Goal: Task Accomplishment & Management: Use online tool/utility

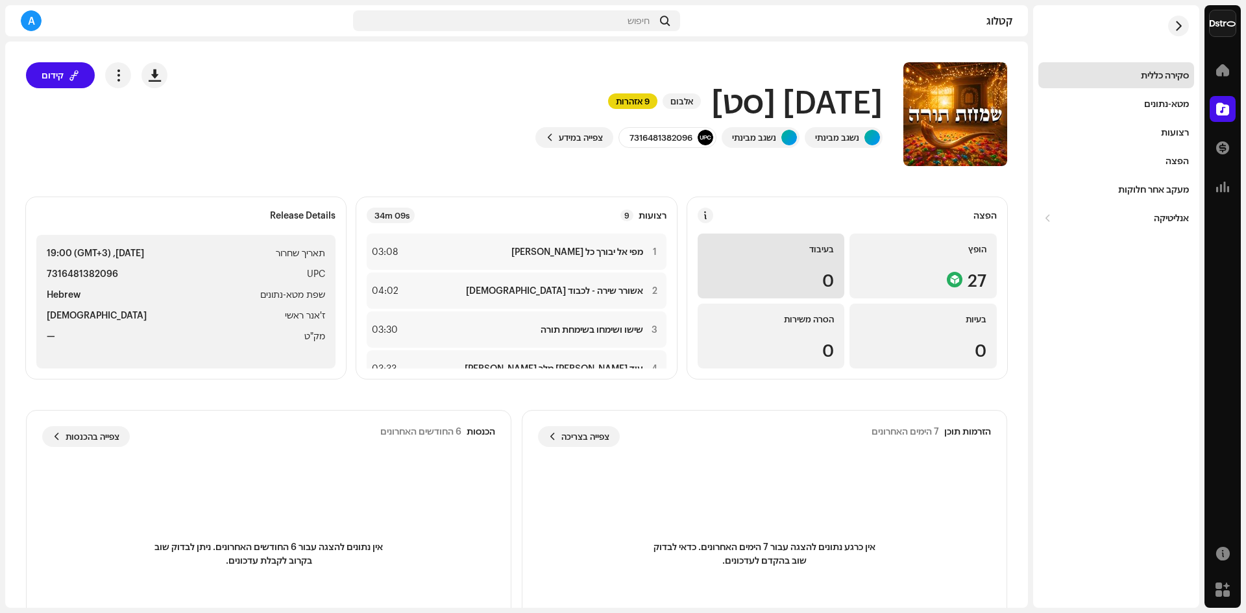
scroll to position [223, 0]
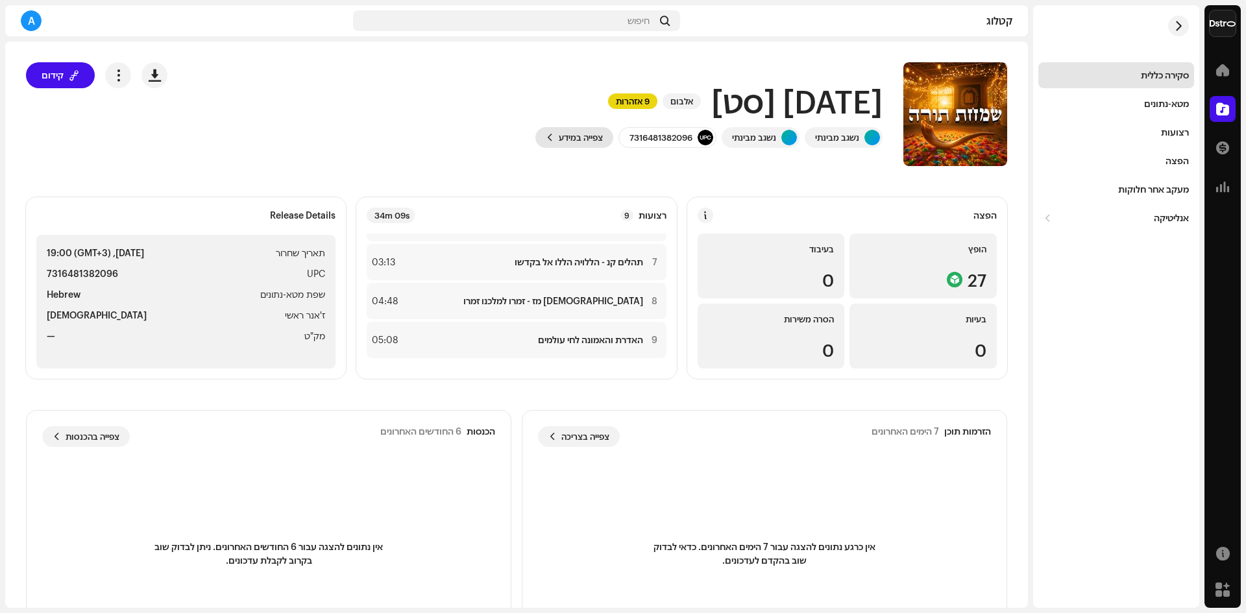
click at [581, 138] on span "צפייה במידע" at bounding box center [581, 138] width 44 height 26
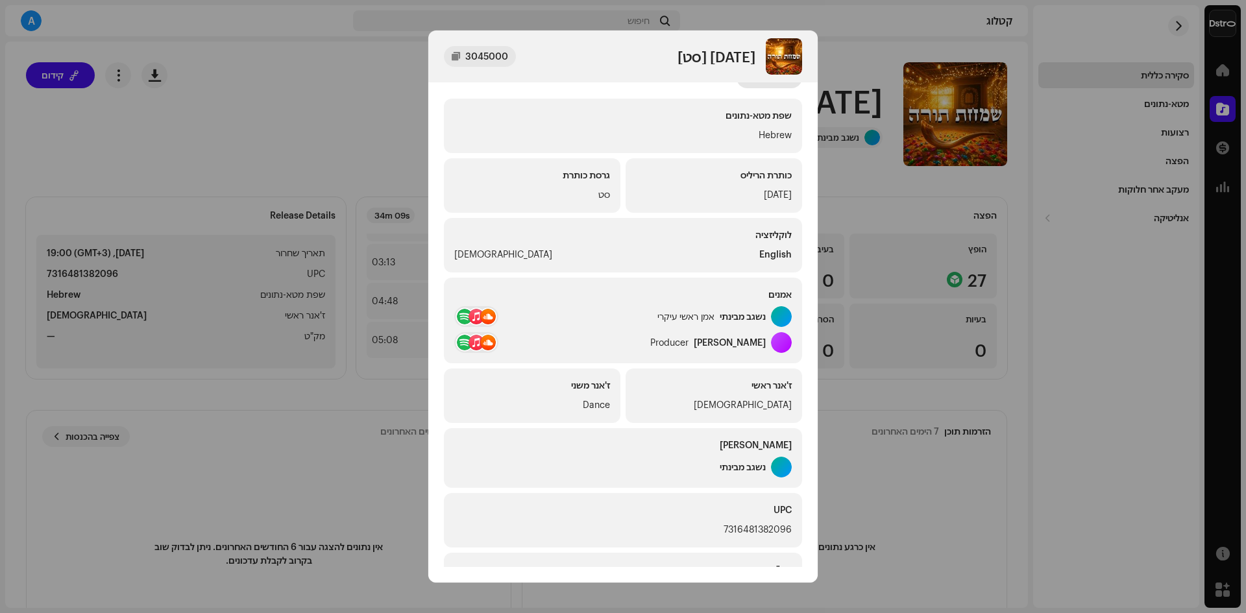
scroll to position [0, 0]
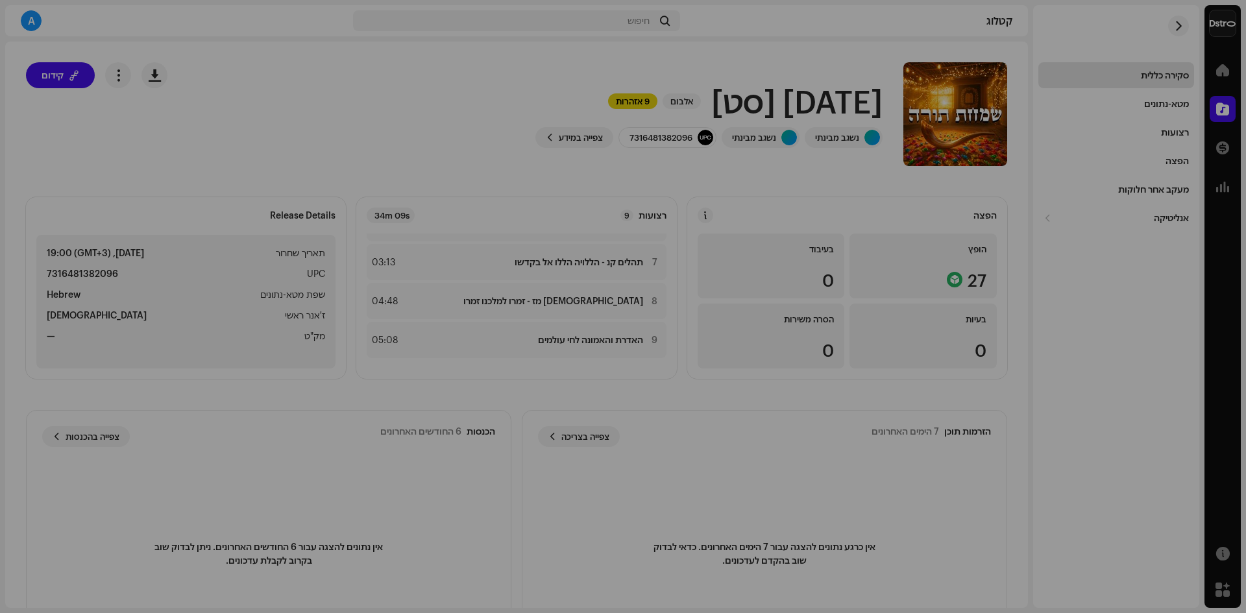
click at [377, 154] on div "[DATE] [סט] 3045000 מטא-נתונים הפצה שפת מטא-נתונים Hebrew כותרת הריליס [DATE] ג…" at bounding box center [623, 306] width 1246 height 613
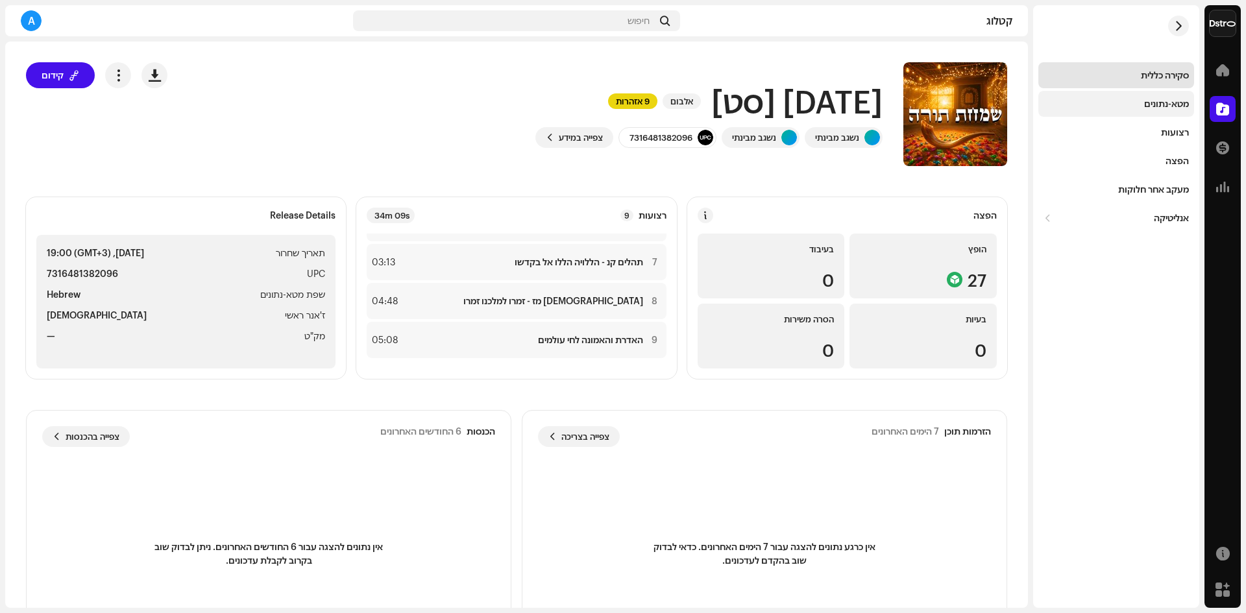
click at [1172, 96] on div "מטא-נתונים" at bounding box center [1116, 104] width 156 height 26
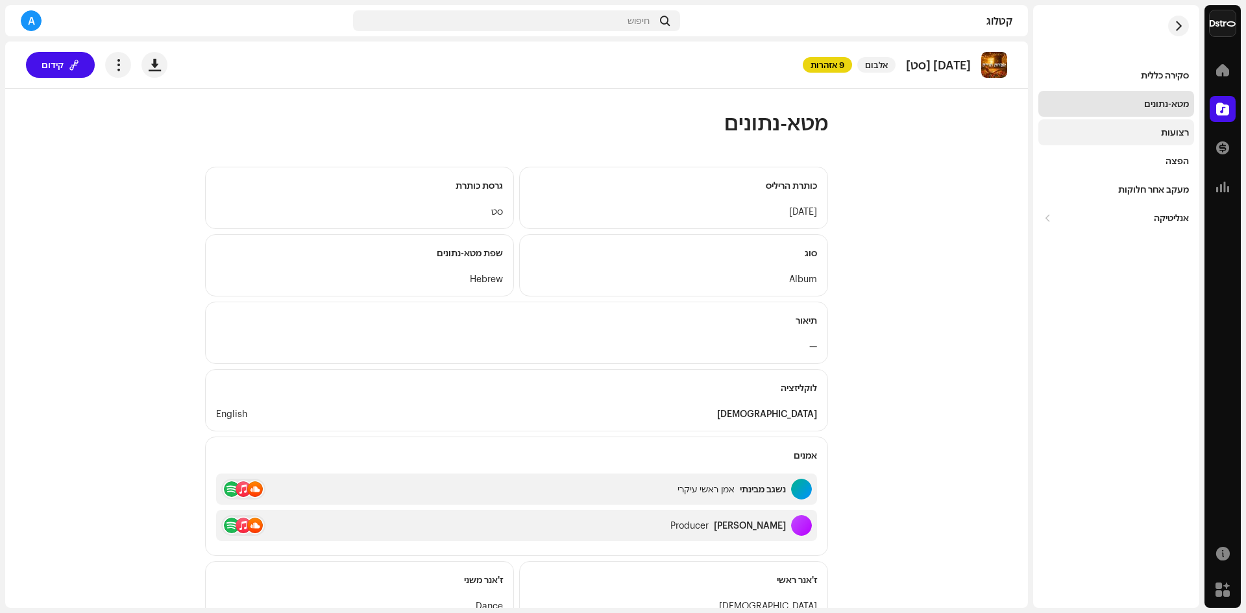
click at [1158, 134] on div "רצועות" at bounding box center [1115, 132] width 145 height 10
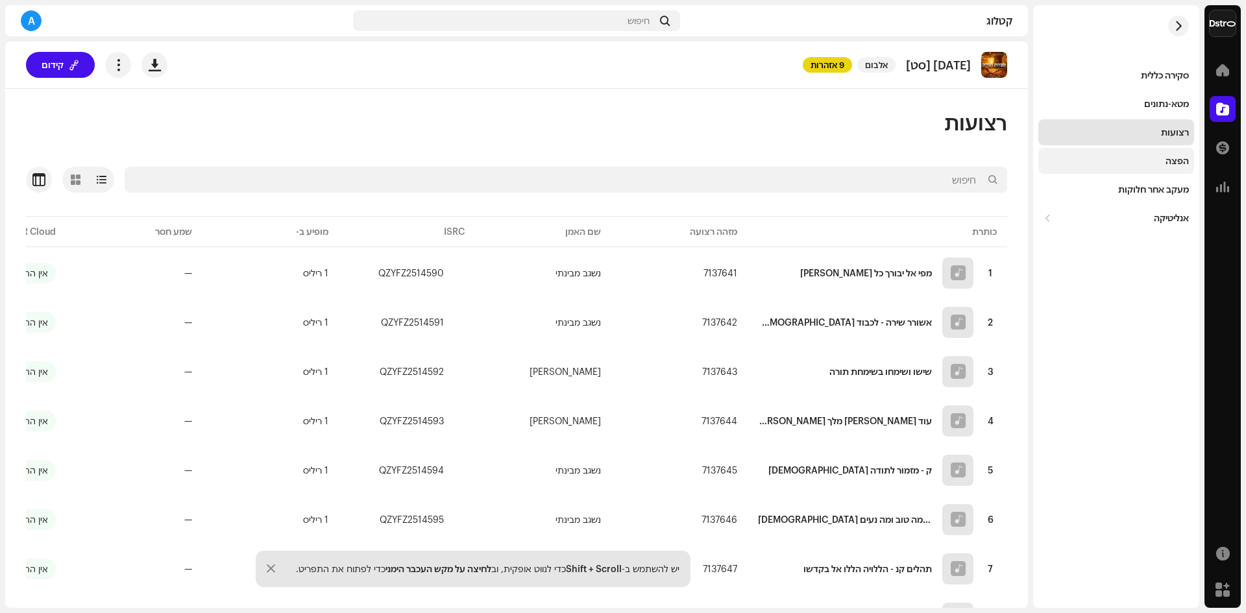
click at [1117, 170] on div "הפצה" at bounding box center [1116, 161] width 156 height 26
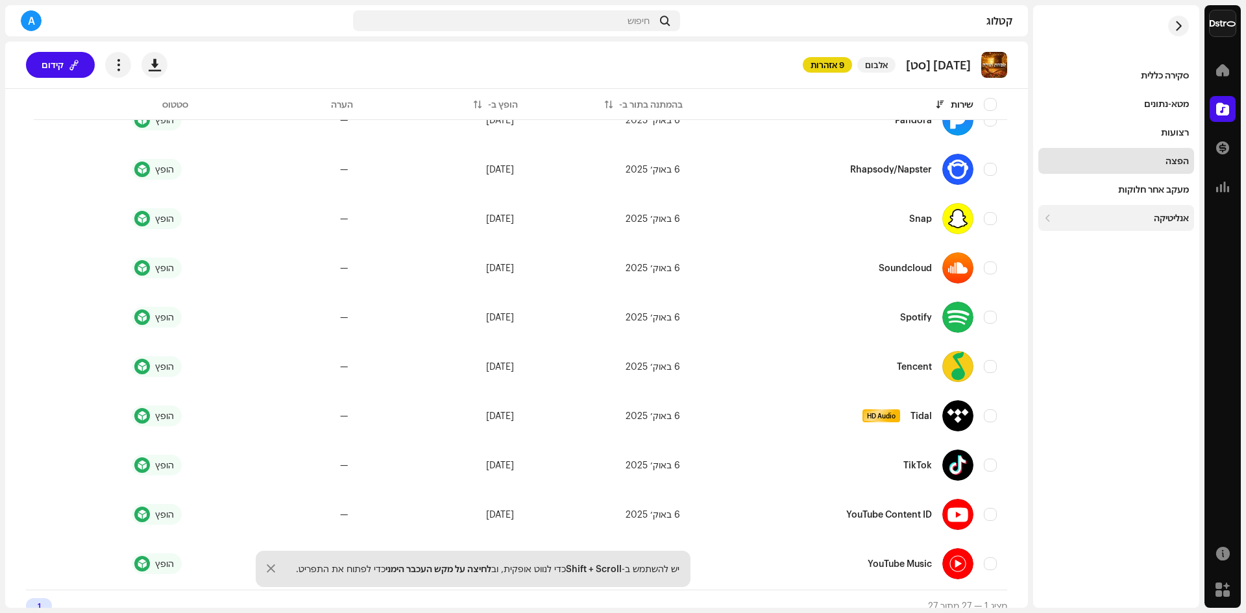
scroll to position [1038, 0]
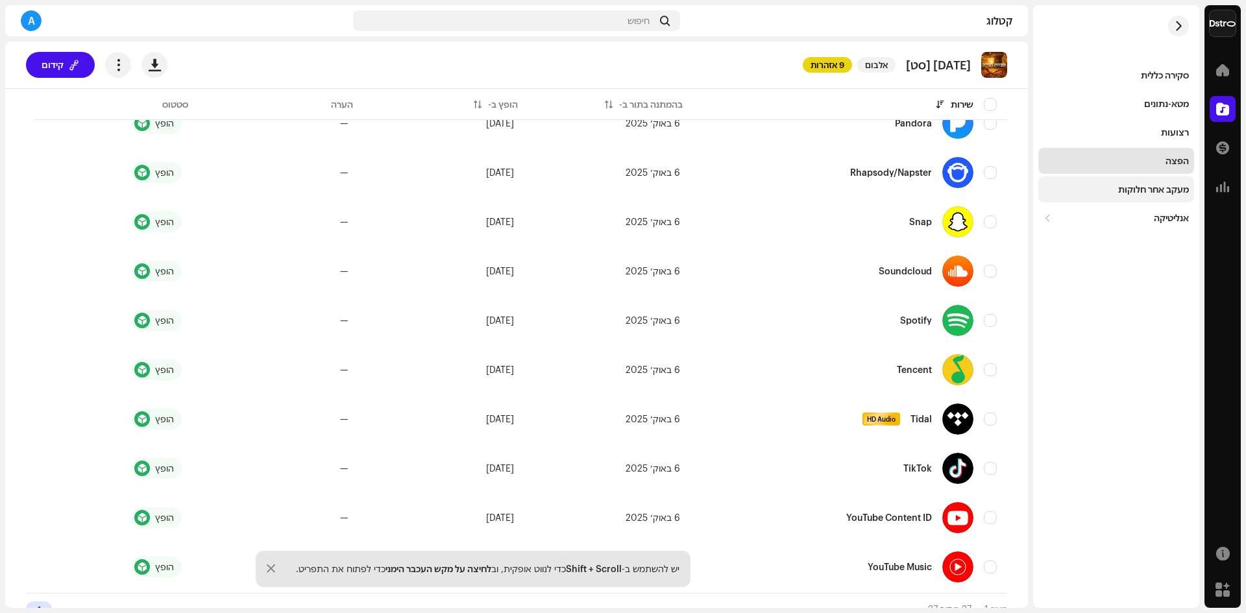
click at [1130, 187] on div "מעקב אחר חלוקות" at bounding box center [1153, 189] width 71 height 10
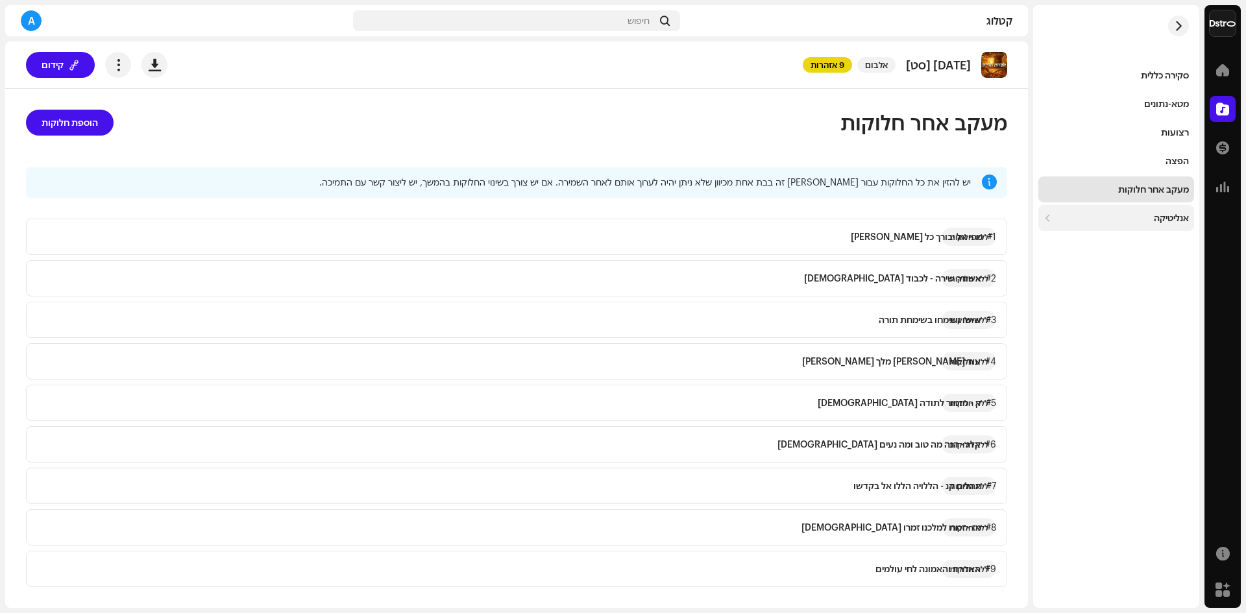
click at [1157, 219] on div "אנליטיקה" at bounding box center [1170, 218] width 35 height 10
click at [1151, 241] on div "צריכה" at bounding box center [1116, 247] width 156 height 26
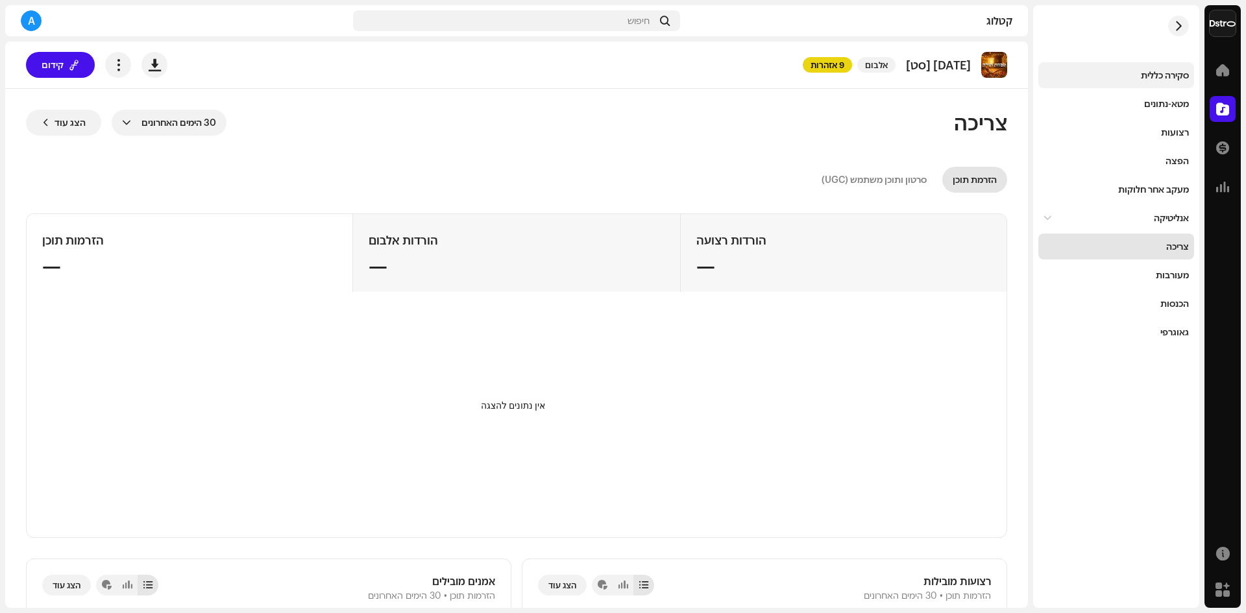
click at [1146, 80] on div "סקירה כללית" at bounding box center [1164, 75] width 48 height 10
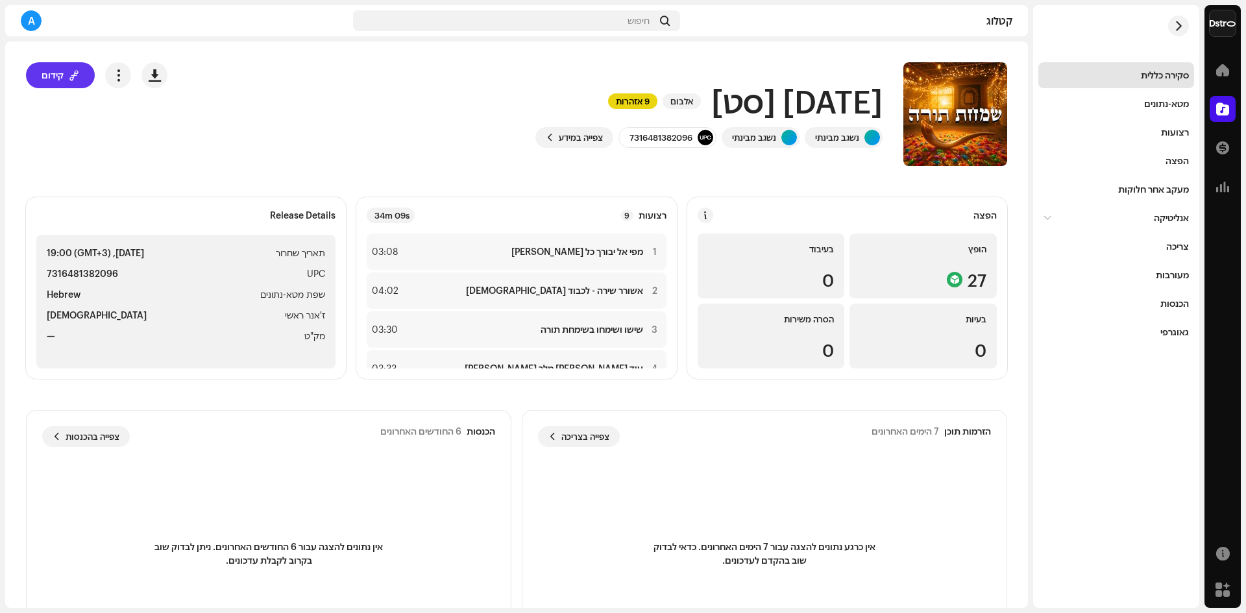
click at [64, 80] on span "קידום" at bounding box center [53, 75] width 22 height 26
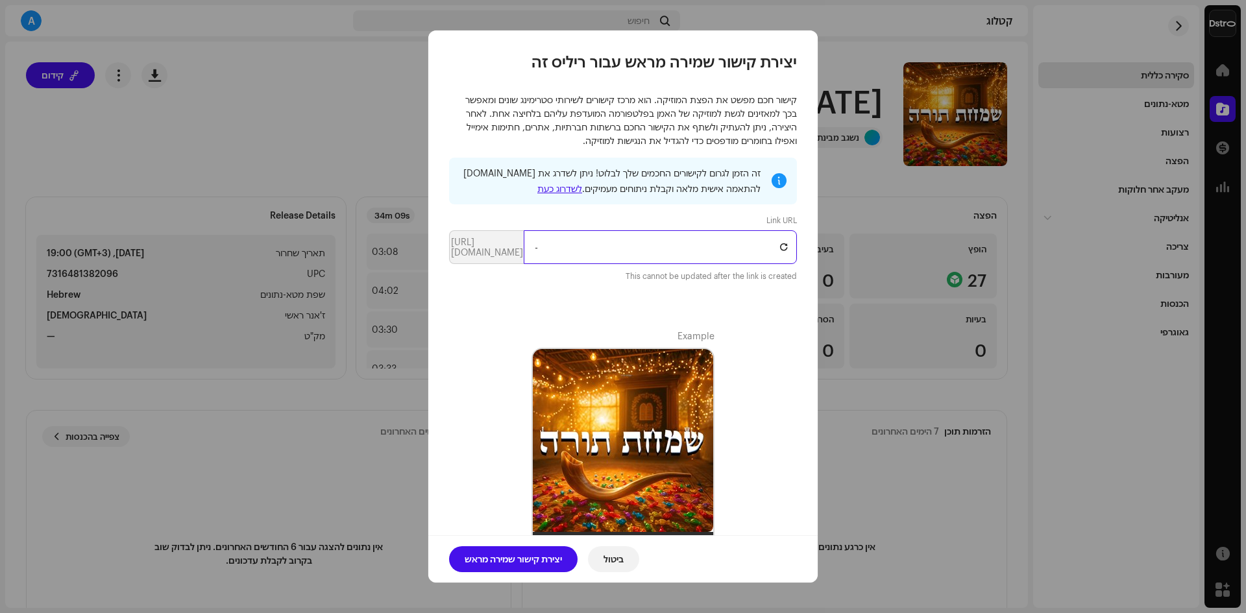
click at [540, 246] on input "-" at bounding box center [660, 247] width 273 height 34
drag, startPoint x: 566, startPoint y: 249, endPoint x: 512, endPoint y: 247, distance: 53.9
click at [512, 247] on p-inputgroup "[URL][DOMAIN_NAME] -" at bounding box center [623, 247] width 348 height 34
type input "/"
type input "ס"
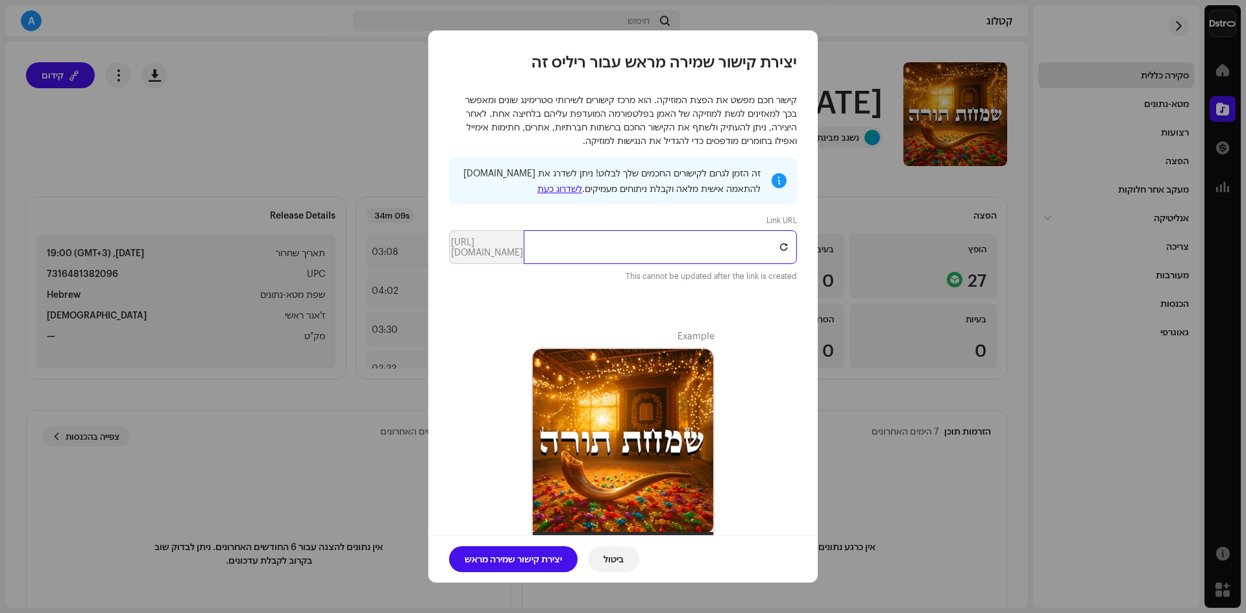
paste input "[DEMOGRAPHIC_DATA]"
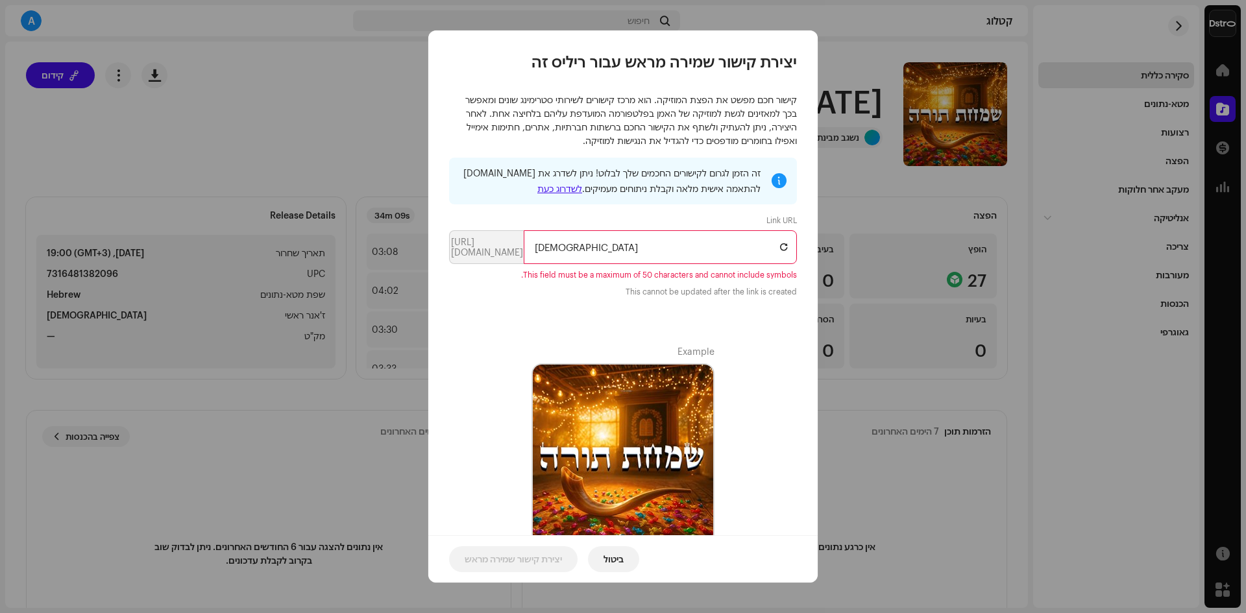
click at [576, 244] on input "[DEMOGRAPHIC_DATA]" at bounding box center [660, 247] width 273 height 34
click at [581, 251] on input "[DEMOGRAPHIC_DATA]" at bounding box center [660, 247] width 273 height 34
click at [582, 249] on input "[DEMOGRAPHIC_DATA]" at bounding box center [660, 247] width 273 height 34
click at [560, 249] on input "[DEMOGRAPHIC_DATA]" at bounding box center [660, 247] width 273 height 34
click at [580, 250] on input "[DEMOGRAPHIC_DATA]" at bounding box center [660, 247] width 273 height 34
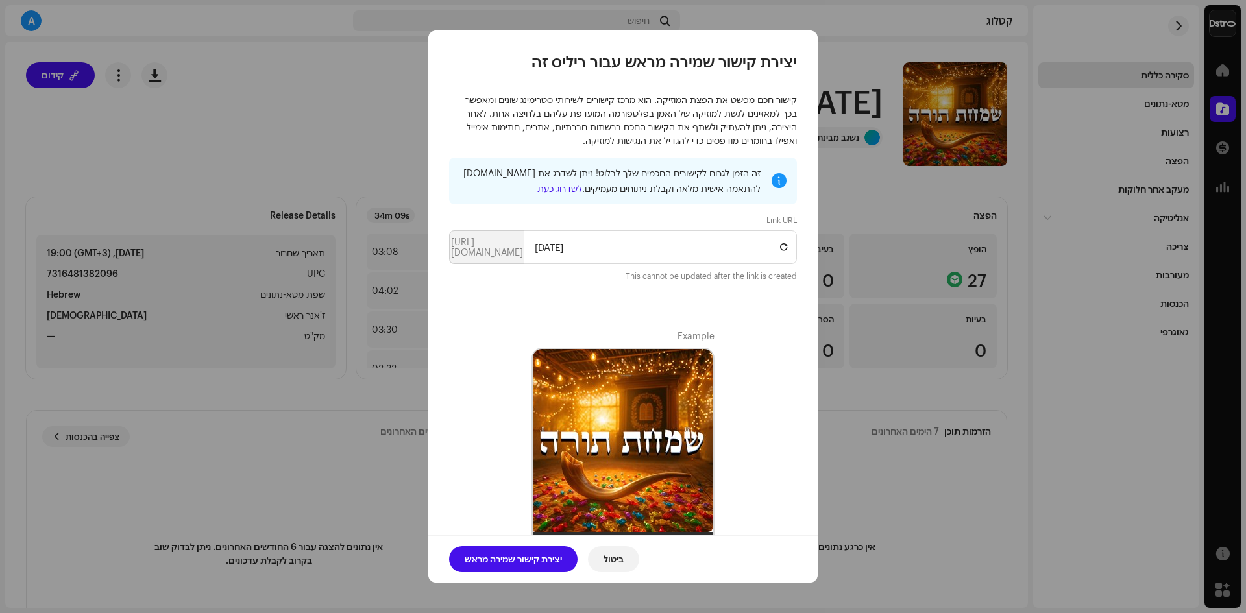
click at [715, 289] on div "זה הזמן לגרום לקישורים החכמים שלך לבלוט! ניתן לשדרג את [DOMAIN_NAME] להתאמה איש…" at bounding box center [623, 490] width 348 height 664
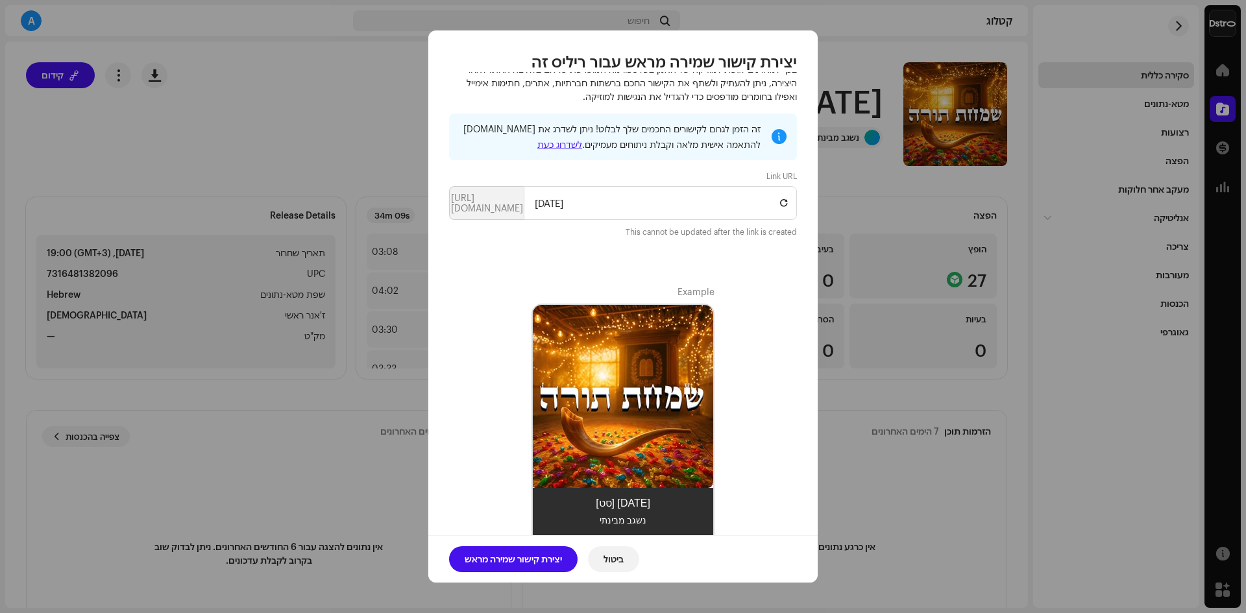
scroll to position [49, 0]
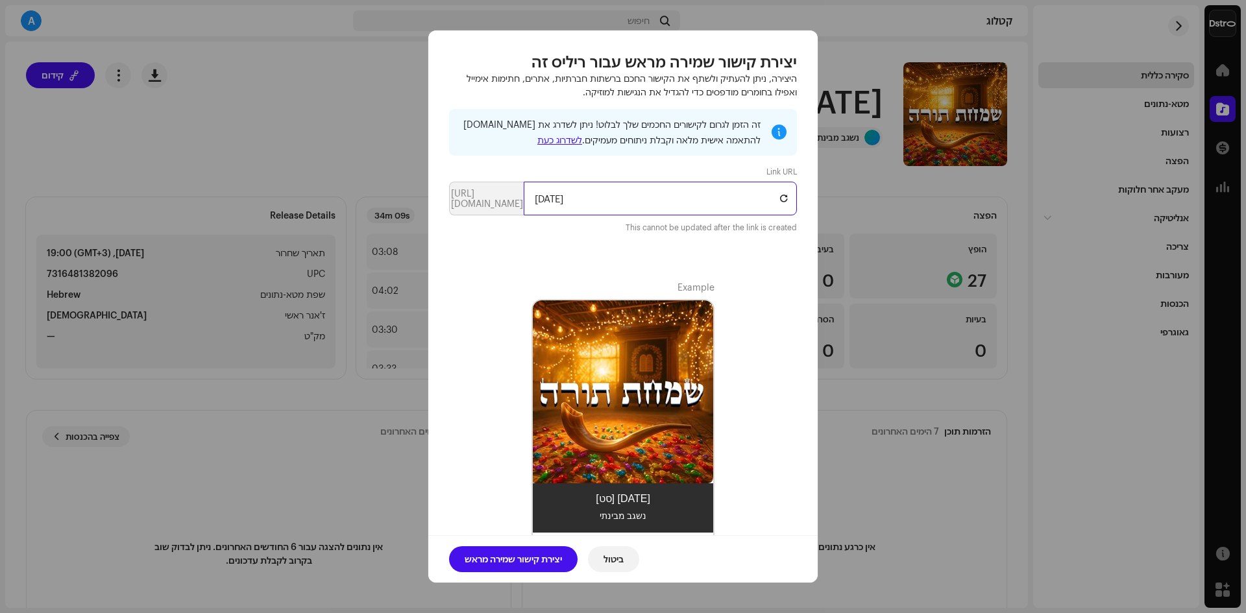
click at [621, 206] on input "[DATE]" at bounding box center [660, 199] width 273 height 34
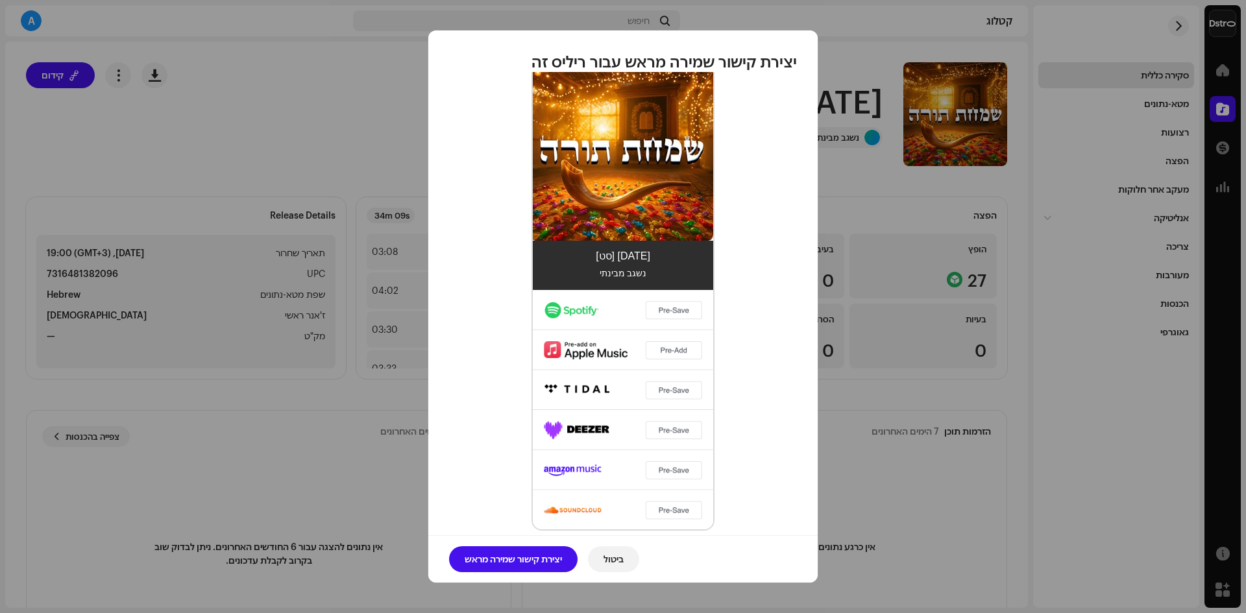
scroll to position [307, 0]
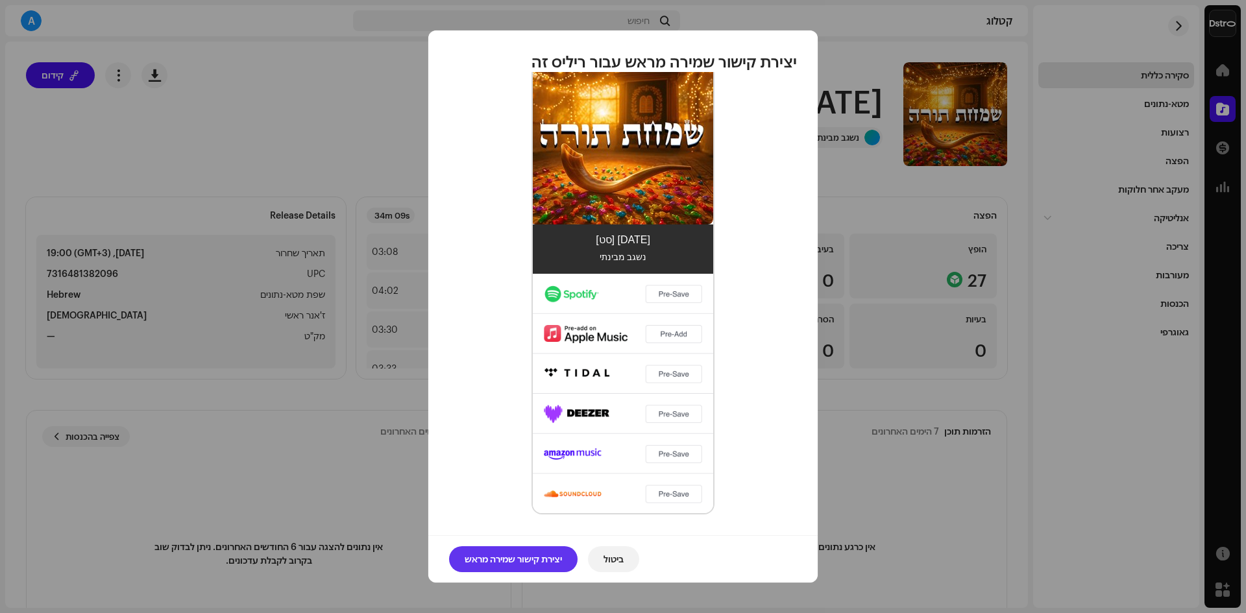
type input "[DATE]_Set"
click at [492, 560] on span "יצירת קישור שמירה מראש" at bounding box center [512, 559] width 97 height 26
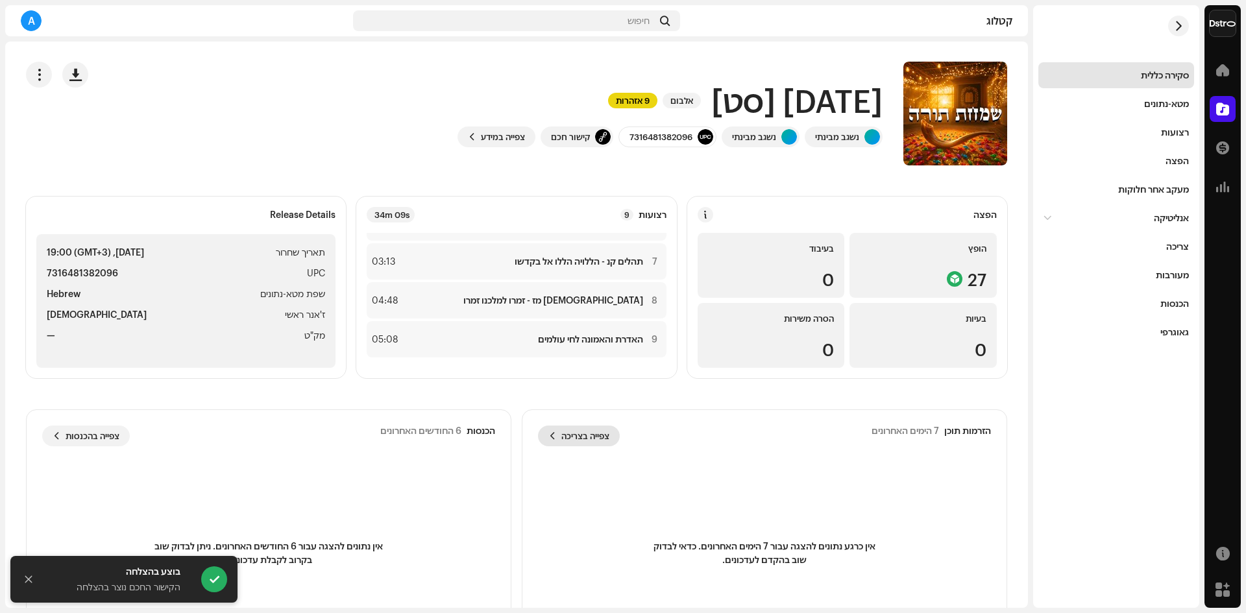
scroll to position [0, 0]
click at [573, 134] on div "קישור חכם" at bounding box center [570, 137] width 39 height 10
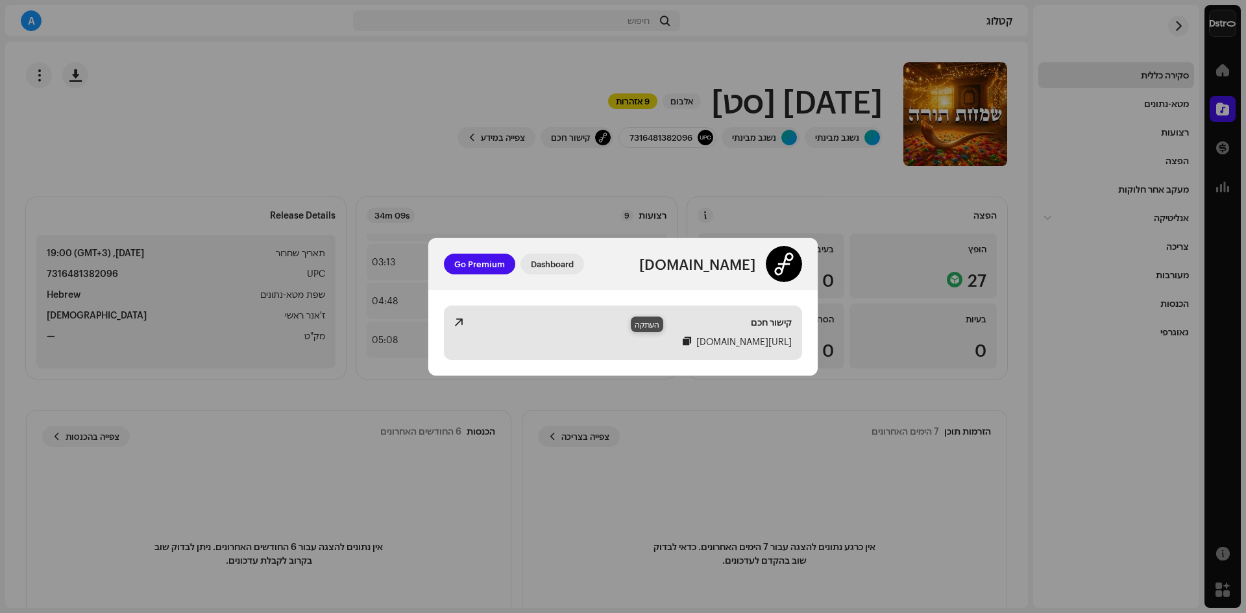
click at [682, 343] on div at bounding box center [686, 341] width 8 height 10
